Goal: Transaction & Acquisition: Purchase product/service

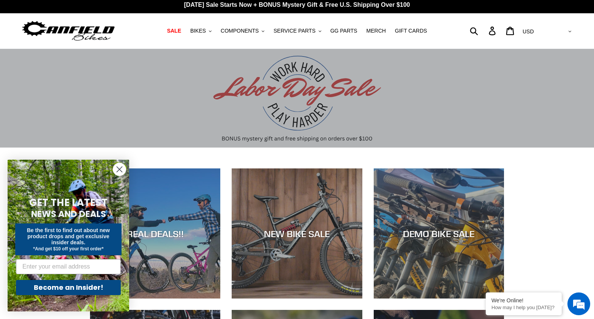
scroll to position [10, 0]
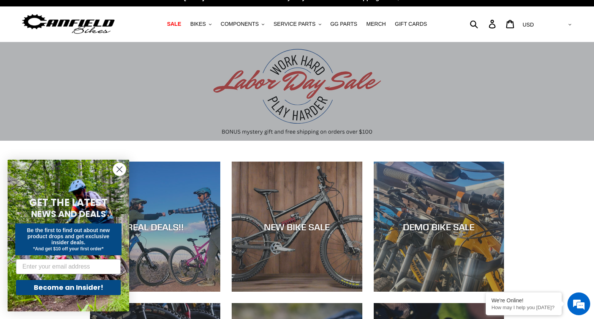
click at [122, 170] on circle "Close dialog" at bounding box center [119, 169] width 13 height 13
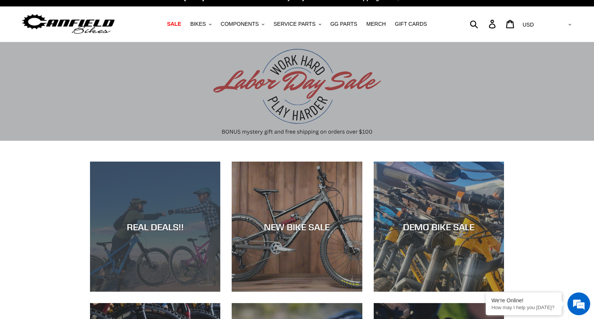
click at [185, 292] on div "REAL DEALS!!" at bounding box center [155, 292] width 130 height 0
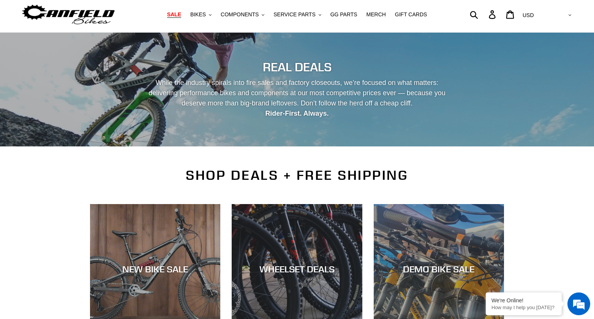
scroll to position [46, 0]
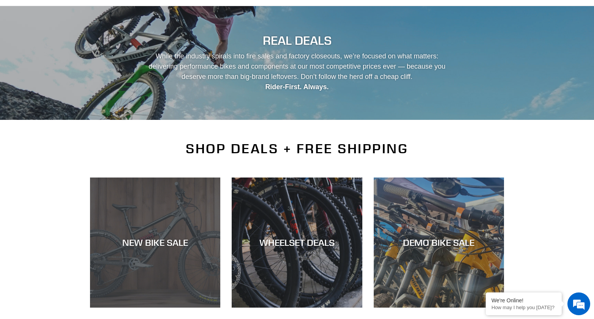
click at [165, 308] on div "NEW BIKE SALE" at bounding box center [155, 308] width 130 height 0
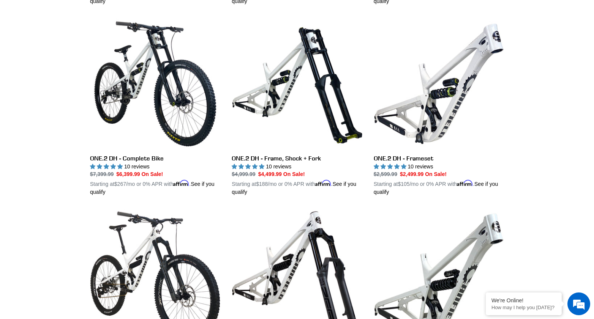
scroll to position [224, 0]
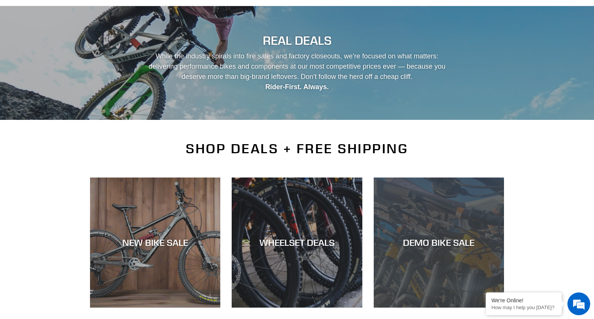
click at [443, 308] on div "DEMO BIKE SALE" at bounding box center [438, 308] width 130 height 0
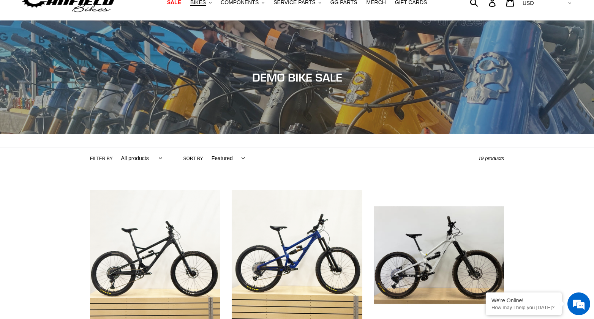
scroll to position [24, 0]
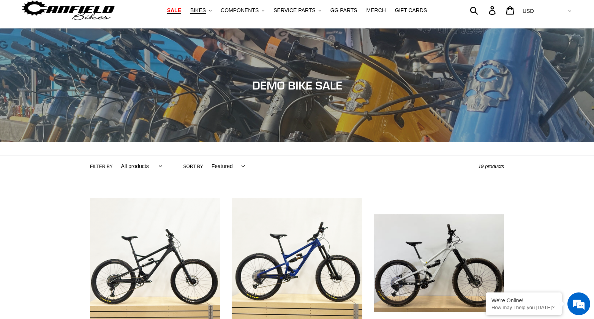
click at [181, 10] on span "SALE" at bounding box center [174, 10] width 14 height 6
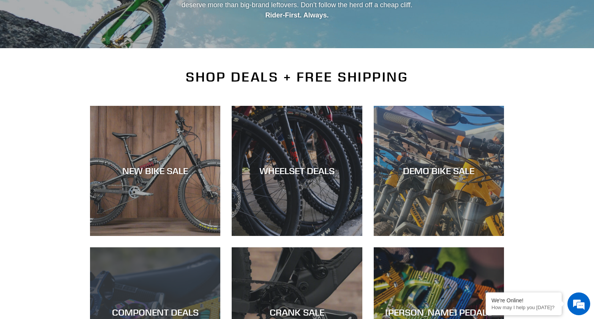
scroll to position [205, 0]
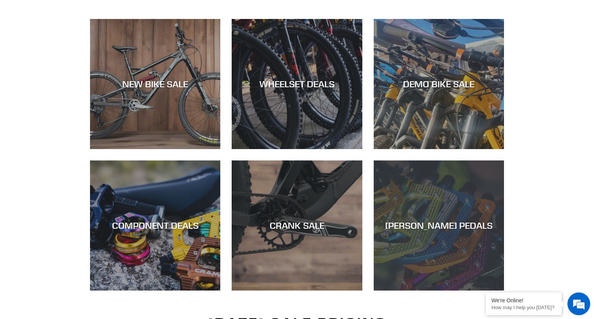
click at [417, 291] on div "[PERSON_NAME] PEDALS" at bounding box center [438, 291] width 130 height 0
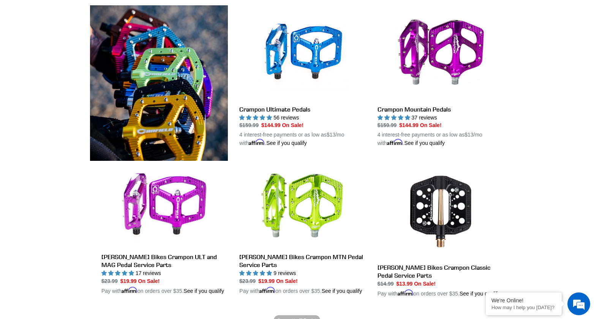
scroll to position [218, 0]
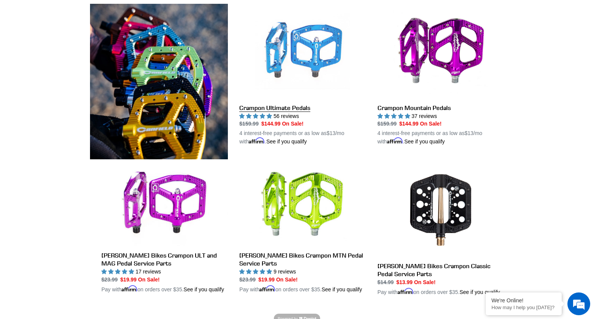
click at [304, 65] on link "Crampon Ultimate Pedals" at bounding box center [302, 75] width 126 height 142
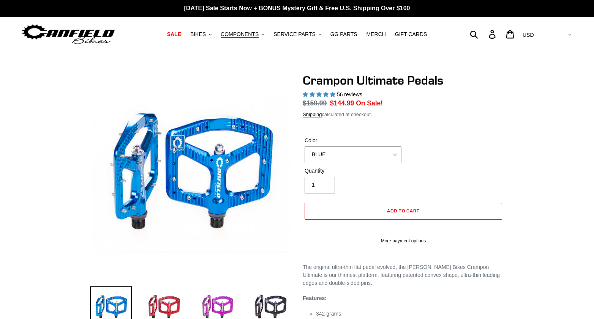
select select "highest-rating"
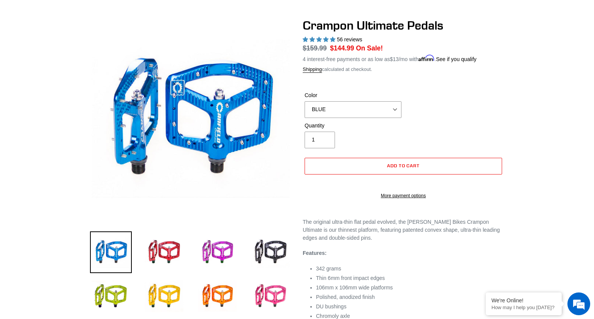
scroll to position [68, 0]
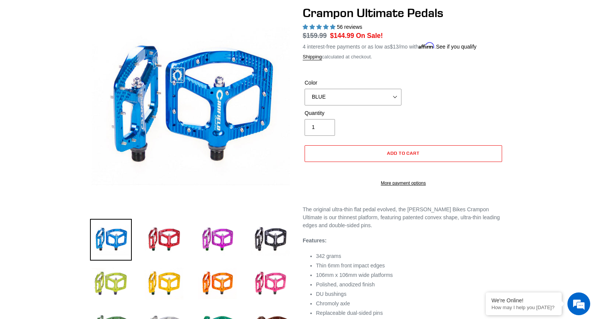
click at [128, 281] on img at bounding box center [111, 284] width 42 height 42
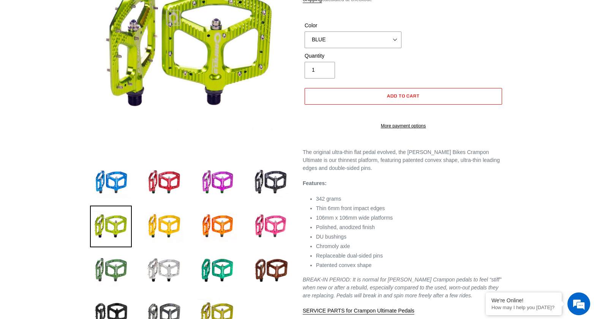
scroll to position [137, 0]
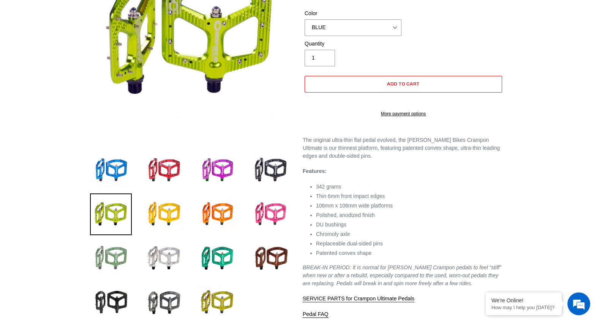
click at [102, 257] on img at bounding box center [111, 259] width 42 height 42
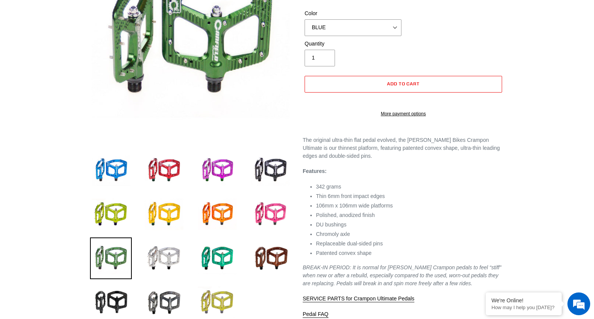
click at [234, 299] on img at bounding box center [217, 303] width 42 height 42
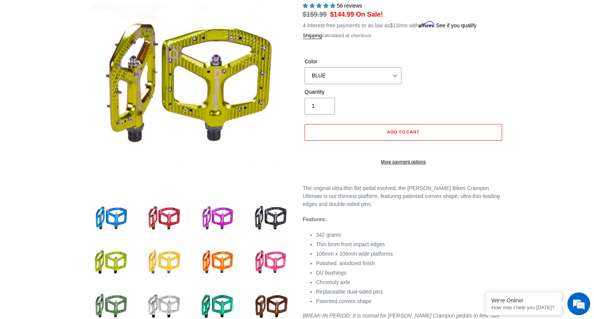
scroll to position [88, 0]
click at [397, 74] on select "BLUE RED PURPLE STEALTH BRONZE GREY TURQUOISE BLACK POLISHED BAJA GOLD PNW GREE…" at bounding box center [352, 76] width 97 height 17
click at [304, 68] on select "BLUE RED PURPLE STEALTH BRONZE GREY TURQUOISE BLACK POLISHED BAJA GOLD PNW GREE…" at bounding box center [352, 76] width 97 height 17
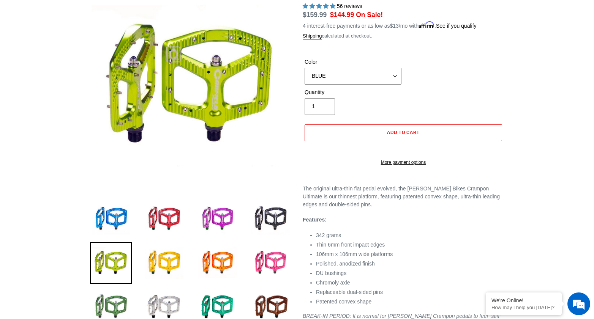
click at [386, 74] on select "BLUE RED PURPLE STEALTH BRONZE GREY TURQUOISE BLACK POLISHED BAJA GOLD PNW GREE…" at bounding box center [352, 76] width 97 height 17
click at [304, 68] on select "BLUE RED PURPLE STEALTH BRONZE GREY TURQUOISE BLACK POLISHED BAJA GOLD PNW GREE…" at bounding box center [352, 76] width 97 height 17
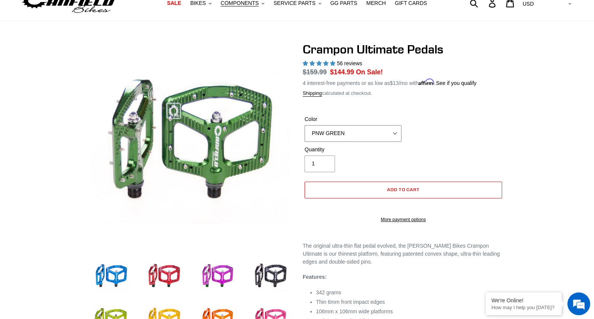
scroll to position [30, 0]
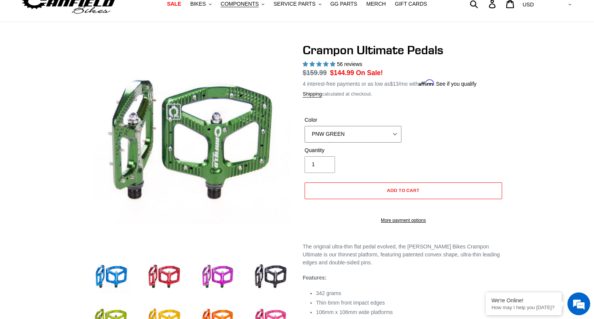
click at [397, 134] on select "BLUE RED PURPLE STEALTH BRONZE GREY TURQUOISE BLACK POLISHED BAJA GOLD PNW GREE…" at bounding box center [352, 134] width 97 height 17
click at [304, 126] on select "BLUE RED PURPLE STEALTH BRONZE GREY TURQUOISE BLACK POLISHED BAJA GOLD PNW GREE…" at bounding box center [352, 134] width 97 height 17
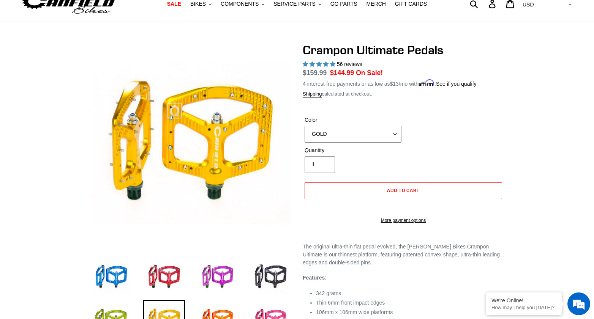
click at [389, 136] on select "BLUE RED PURPLE STEALTH BRONZE GREY TURQUOISE BLACK POLISHED BAJA GOLD PNW GREE…" at bounding box center [352, 134] width 97 height 17
click at [304, 126] on select "BLUE RED PURPLE STEALTH BRONZE GREY TURQUOISE BLACK POLISHED BAJA GOLD PNW GREE…" at bounding box center [352, 134] width 97 height 17
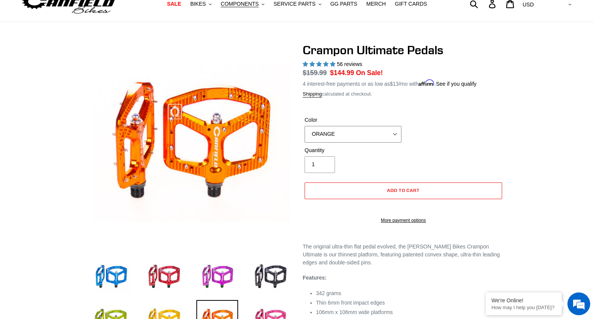
click at [392, 133] on select "BLUE RED PURPLE STEALTH BRONZE GREY TURQUOISE BLACK POLISHED BAJA GOLD PNW GREE…" at bounding box center [352, 134] width 97 height 17
click at [304, 126] on select "BLUE RED PURPLE STEALTH BRONZE GREY TURQUOISE BLACK POLISHED BAJA GOLD PNW GREE…" at bounding box center [352, 134] width 97 height 17
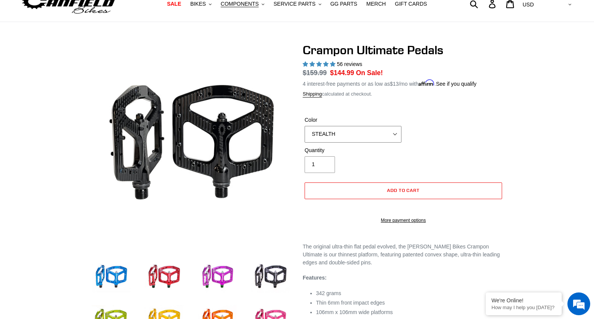
click at [390, 136] on select "BLUE RED PURPLE STEALTH BRONZE GREY TURQUOISE BLACK POLISHED BAJA GOLD PNW GREE…" at bounding box center [352, 134] width 97 height 17
click at [304, 126] on select "BLUE RED PURPLE STEALTH BRONZE GREY TURQUOISE BLACK POLISHED BAJA GOLD PNW GREE…" at bounding box center [352, 134] width 97 height 17
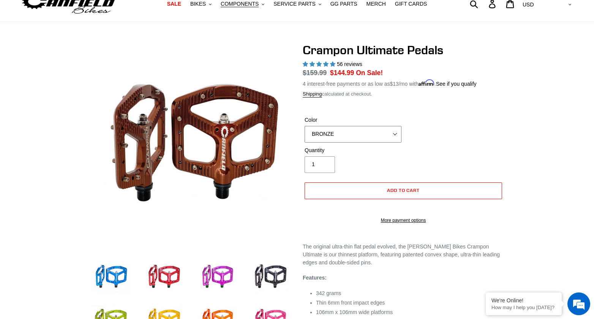
click at [391, 135] on select "BLUE RED PURPLE STEALTH BRONZE GREY TURQUOISE BLACK POLISHED BAJA GOLD PNW GREE…" at bounding box center [352, 134] width 97 height 17
click at [304, 126] on select "BLUE RED PURPLE STEALTH BRONZE GREY TURQUOISE BLACK POLISHED BAJA GOLD PNW GREE…" at bounding box center [352, 134] width 97 height 17
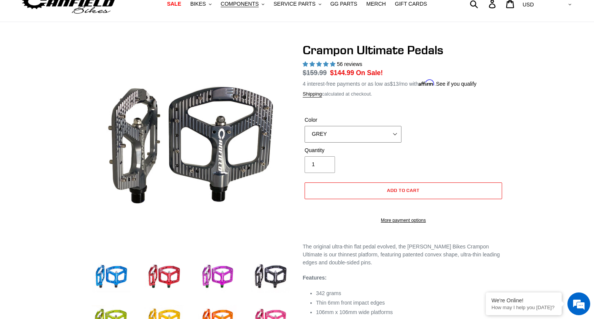
click at [389, 135] on select "BLUE RED PURPLE STEALTH BRONZE GREY TURQUOISE BLACK POLISHED BAJA GOLD PNW GREE…" at bounding box center [352, 134] width 97 height 17
click at [304, 126] on select "BLUE RED PURPLE STEALTH BRONZE GREY TURQUOISE BLACK POLISHED BAJA GOLD PNW GREE…" at bounding box center [352, 134] width 97 height 17
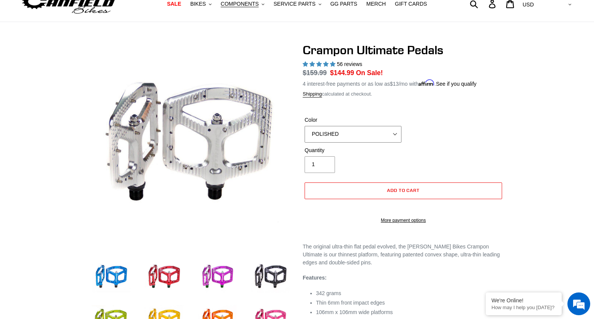
click at [380, 132] on select "BLUE RED PURPLE STEALTH BRONZE GREY TURQUOISE BLACK POLISHED BAJA GOLD PNW GREE…" at bounding box center [352, 134] width 97 height 17
click at [304, 126] on select "BLUE RED PURPLE STEALTH BRONZE GREY TURQUOISE BLACK POLISHED BAJA GOLD PNW GREE…" at bounding box center [352, 134] width 97 height 17
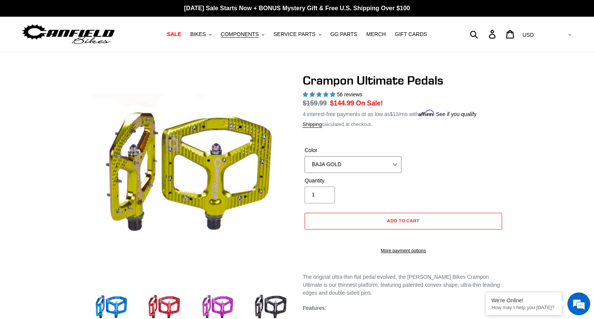
click at [375, 164] on select "BLUE RED PURPLE STEALTH BRONZE GREY TURQUOISE BLACK POLISHED BAJA GOLD PNW GREE…" at bounding box center [352, 164] width 97 height 17
select select "POLISHED"
click at [304, 156] on select "BLUE RED PURPLE STEALTH BRONZE GREY TURQUOISE BLACK POLISHED BAJA GOLD PNW GREE…" at bounding box center [352, 164] width 97 height 17
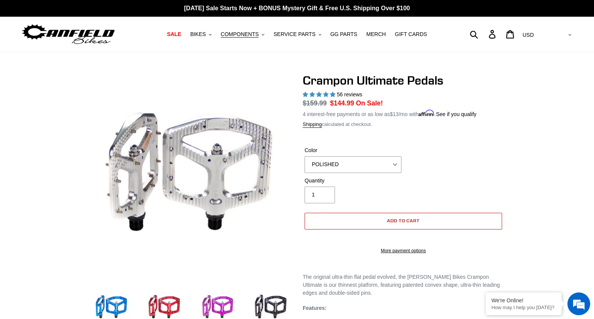
click at [411, 218] on span "Add to cart" at bounding box center [403, 221] width 33 height 6
select select "32973230866507"
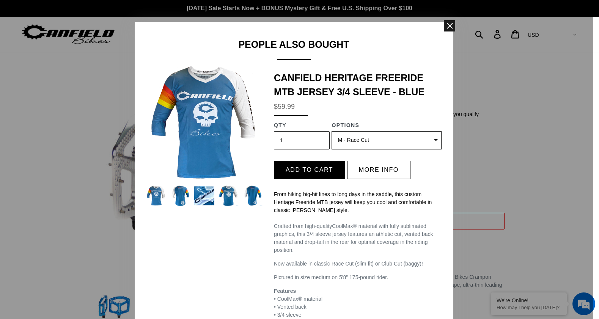
click at [444, 26] on span at bounding box center [449, 25] width 11 height 11
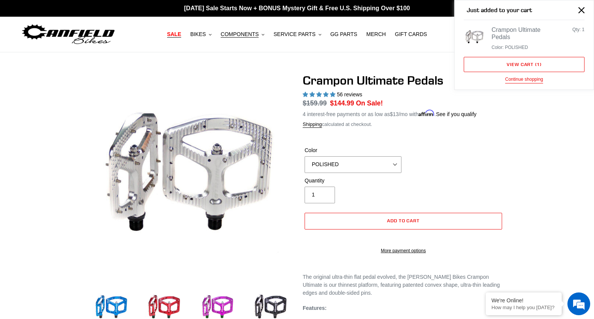
click at [180, 35] on span "SALE" at bounding box center [174, 34] width 14 height 6
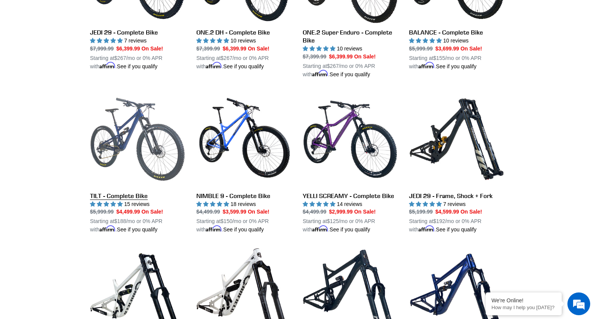
click at [121, 143] on link "TILT - Complete Bike" at bounding box center [137, 163] width 95 height 142
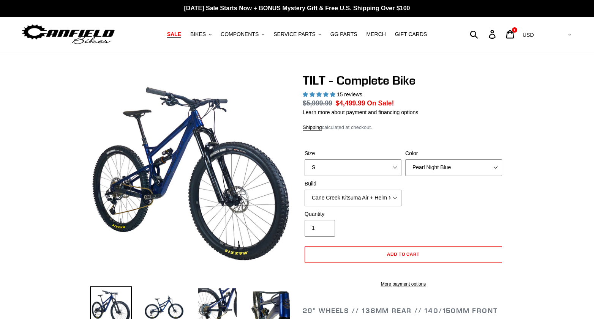
select select "highest-rating"
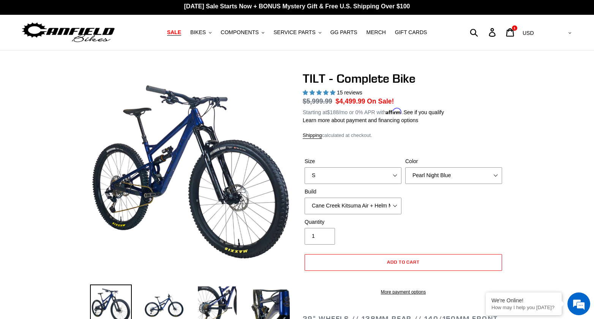
scroll to position [5, 0]
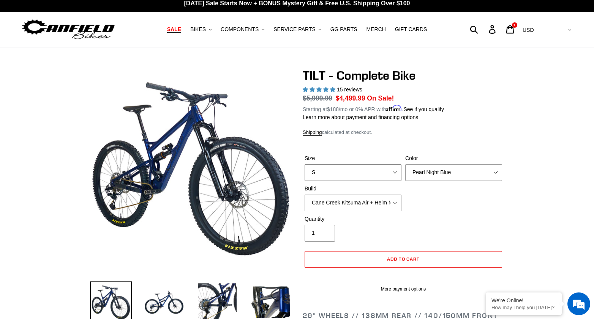
click at [391, 174] on select "S M L" at bounding box center [352, 172] width 97 height 17
select select "M"
click at [304, 164] on select "S M L" at bounding box center [352, 172] width 97 height 17
click at [427, 173] on select "Pearl Night Blue Stealth Silver Raw" at bounding box center [453, 172] width 97 height 17
click at [405, 164] on select "Pearl Night Blue Stealth Silver Raw" at bounding box center [453, 172] width 97 height 17
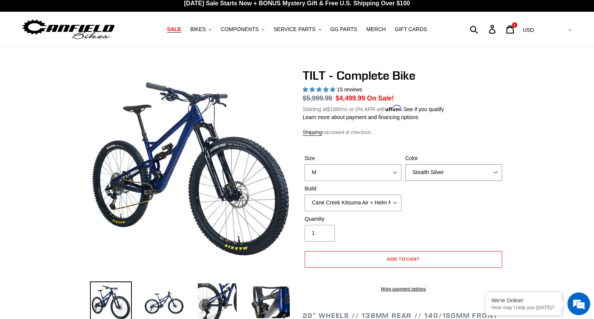
click at [428, 171] on select "Pearl Night Blue Stealth Silver Raw" at bounding box center [453, 172] width 97 height 17
click at [405, 164] on select "Pearl Night Blue Stealth Silver Raw" at bounding box center [453, 172] width 97 height 17
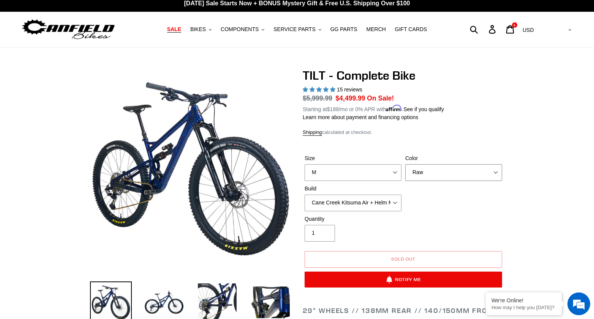
click at [421, 170] on select "Pearl Night Blue Stealth Silver Raw" at bounding box center [453, 172] width 97 height 17
click at [405, 164] on select "Pearl Night Blue Stealth Silver Raw" at bounding box center [453, 172] width 97 height 17
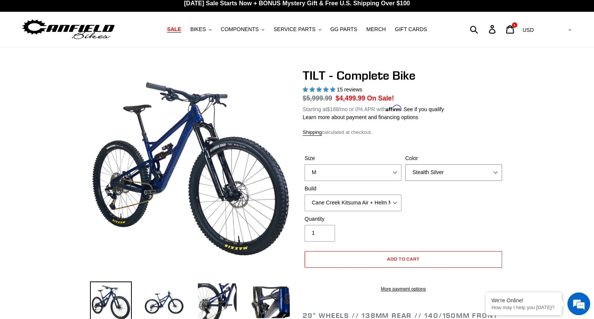
click at [423, 168] on select "Pearl Night Blue Stealth Silver Raw" at bounding box center [453, 172] width 97 height 17
select select "Pearl Night Blue"
click at [405, 164] on select "Pearl Night Blue Stealth Silver Raw" at bounding box center [453, 172] width 97 height 17
click at [167, 305] on img at bounding box center [164, 303] width 42 height 42
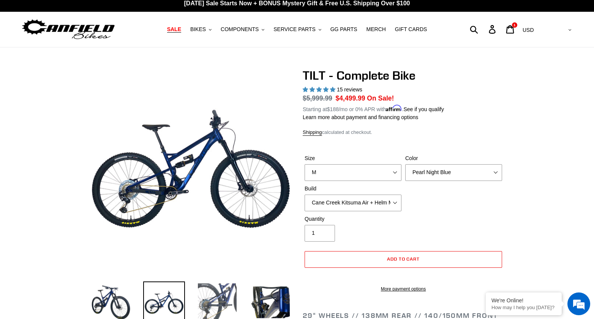
click at [197, 308] on img at bounding box center [217, 303] width 42 height 42
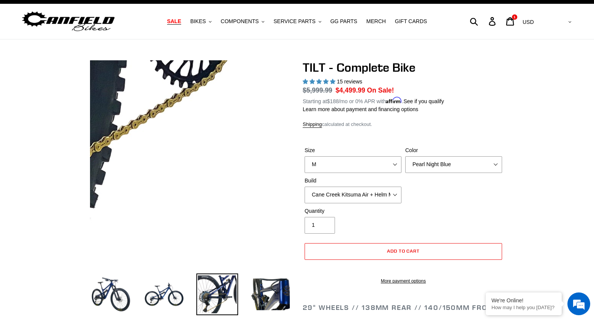
scroll to position [14, 0]
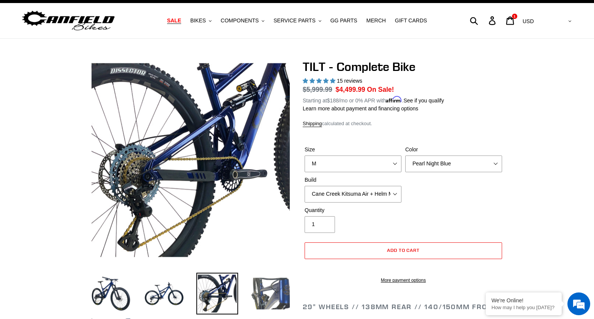
click at [275, 287] on img at bounding box center [270, 294] width 42 height 42
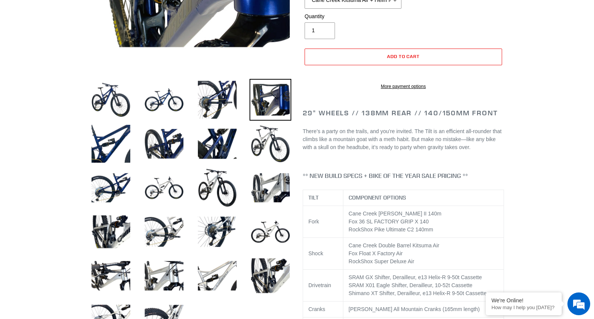
scroll to position [209, 0]
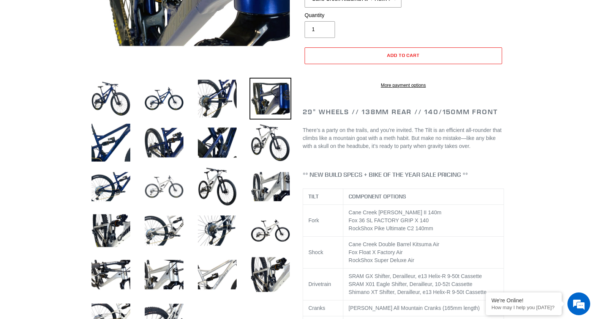
click at [165, 193] on img at bounding box center [164, 187] width 42 height 42
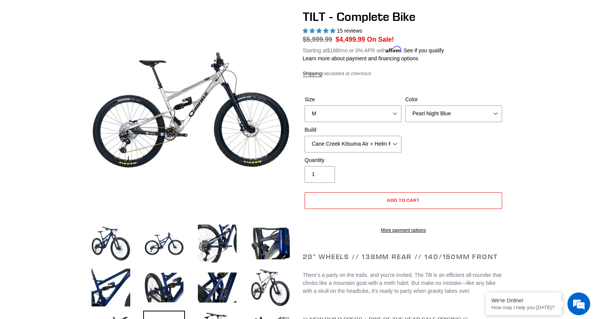
scroll to position [0, 0]
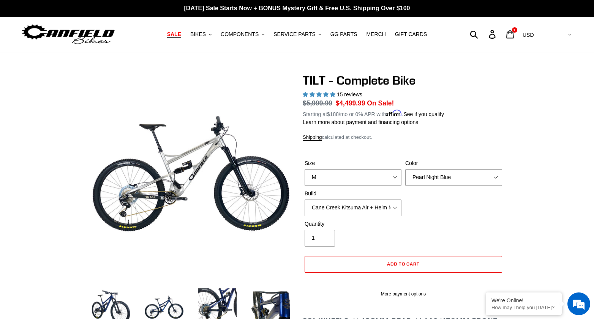
click at [514, 33] on icon at bounding box center [510, 34] width 8 height 9
